Goal: Navigation & Orientation: Understand site structure

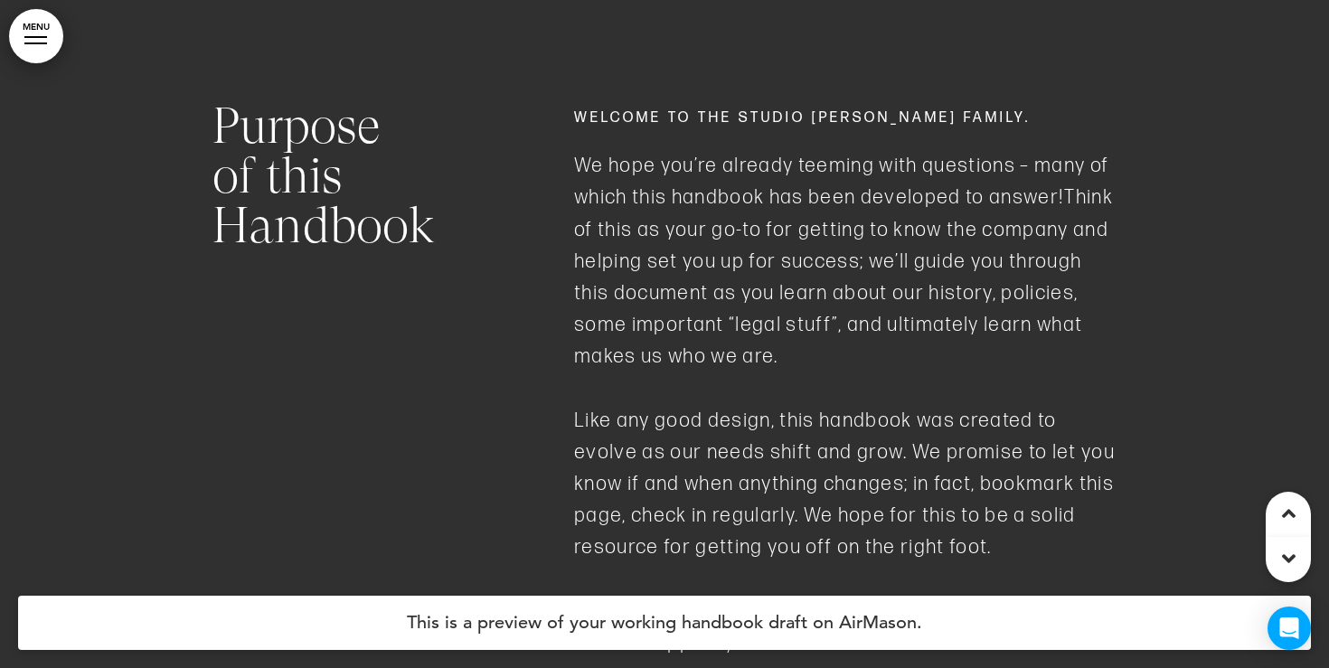
click at [53, 50] on link "MENU" at bounding box center [36, 36] width 54 height 54
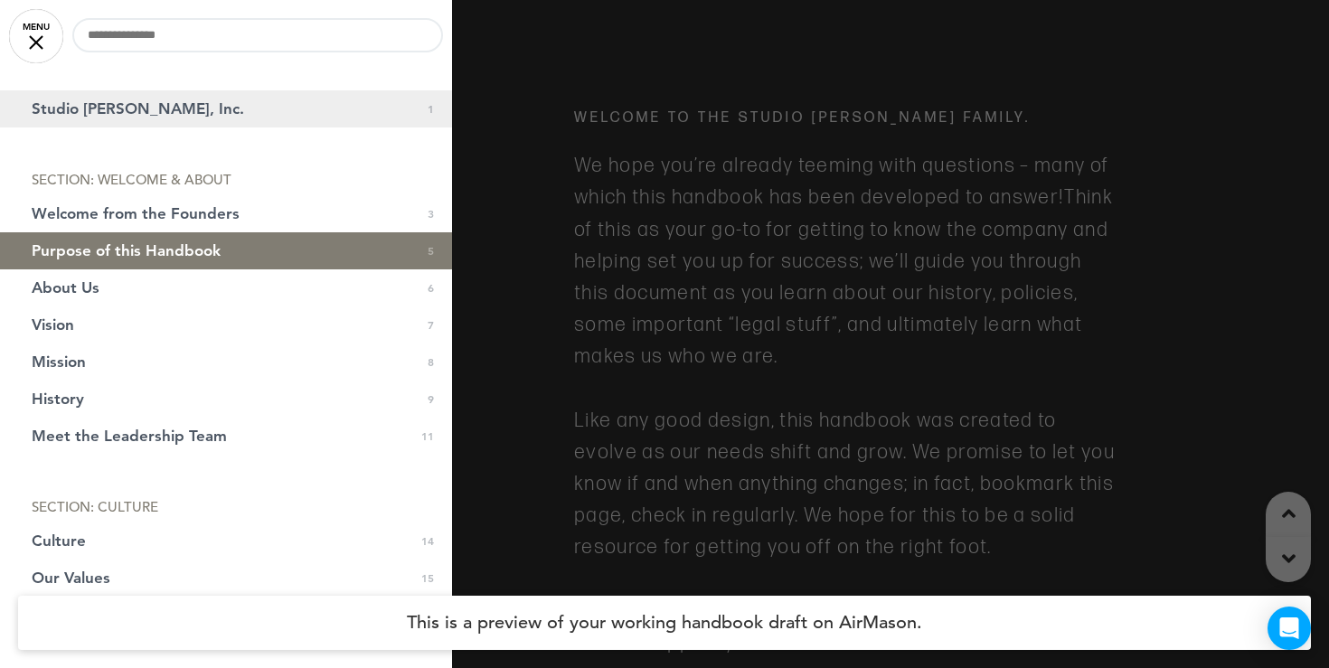
click at [99, 106] on span "Studio McGee, Inc." at bounding box center [138, 108] width 212 height 15
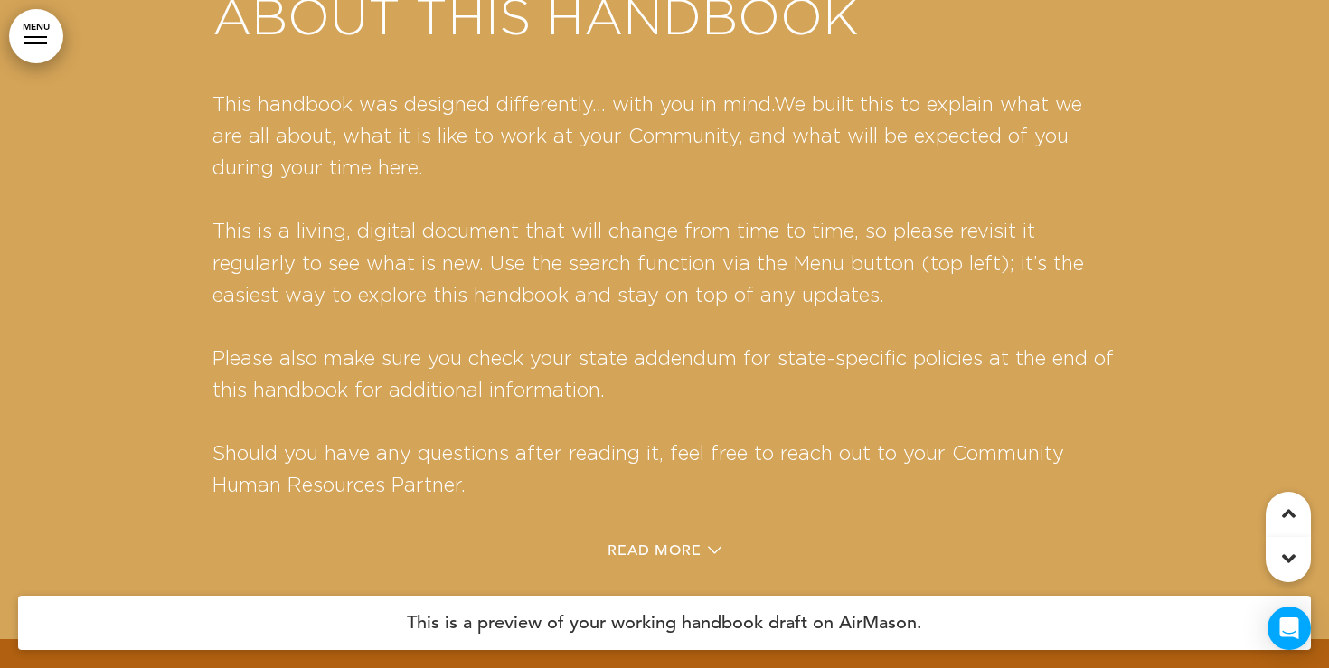
click at [33, 51] on link "MENU" at bounding box center [36, 36] width 54 height 54
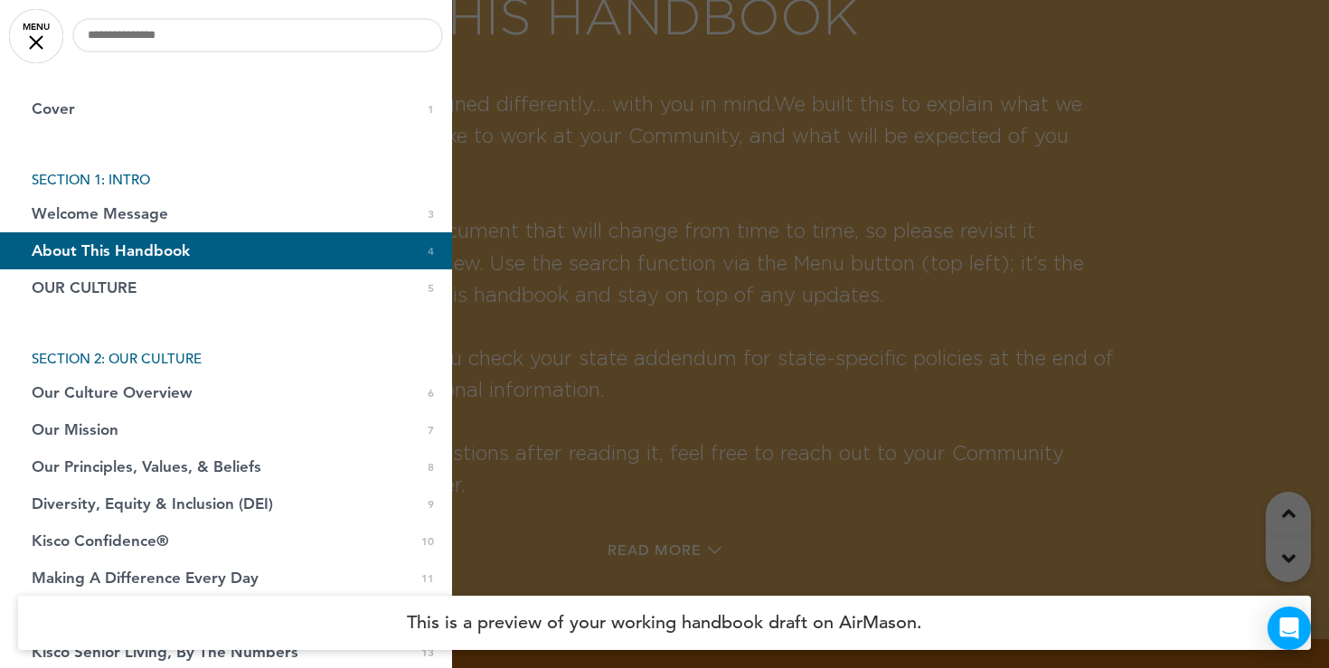
click at [117, 120] on link "Cover 0 1" at bounding box center [226, 108] width 452 height 37
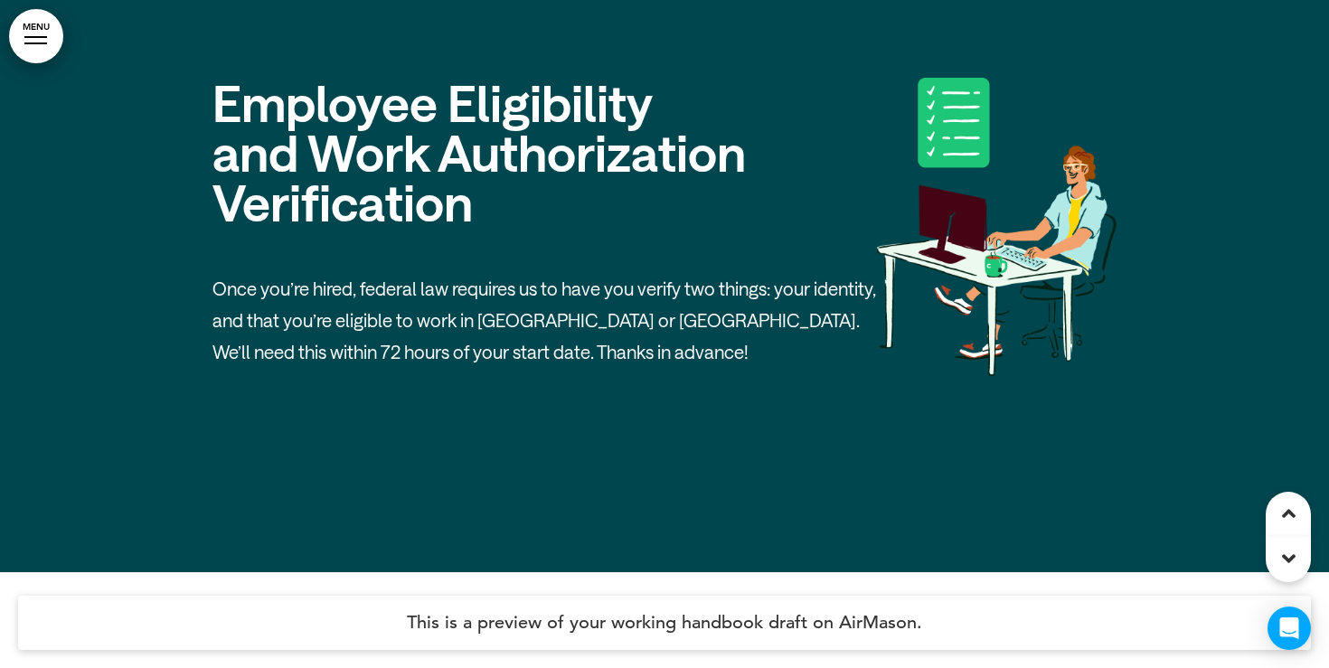
click at [43, 36] on div at bounding box center [35, 37] width 23 height 2
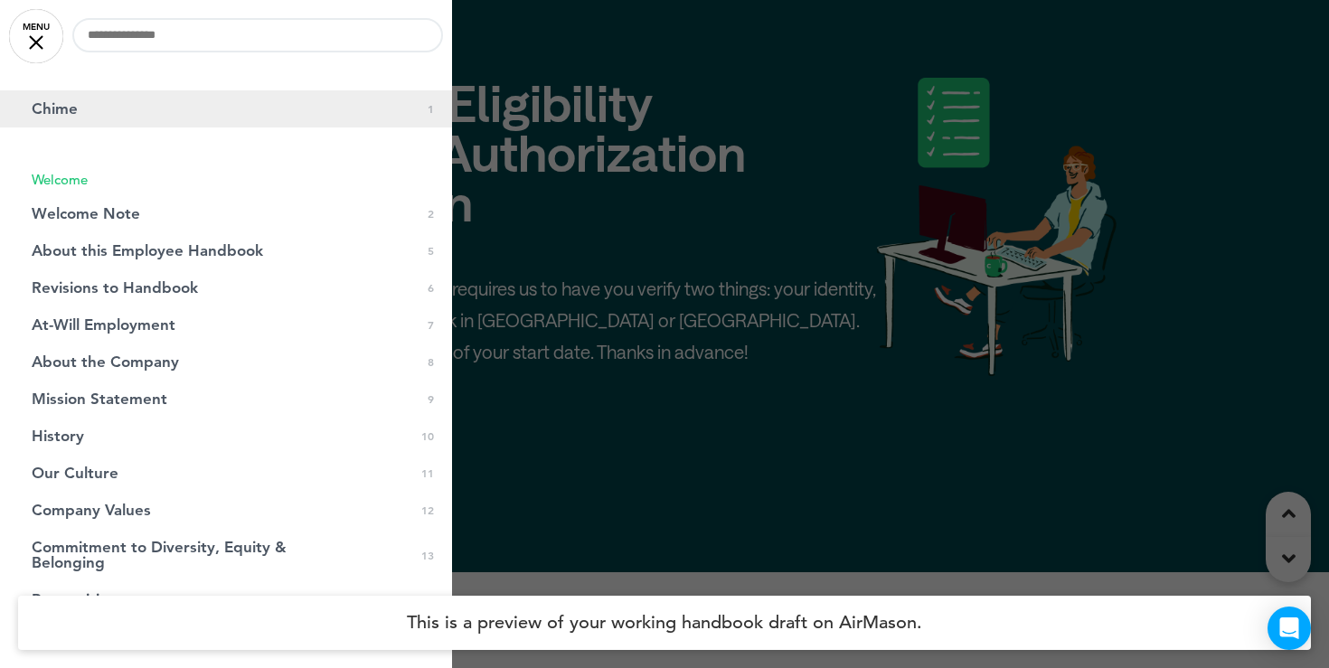
click at [118, 121] on link "Chime 0 1" at bounding box center [226, 108] width 452 height 37
